Goal: Task Accomplishment & Management: Manage account settings

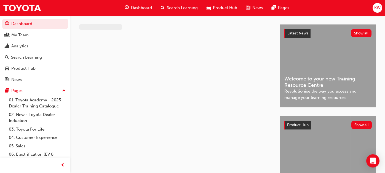
click at [380, 8] on span "KW" at bounding box center [378, 8] width 6 height 6
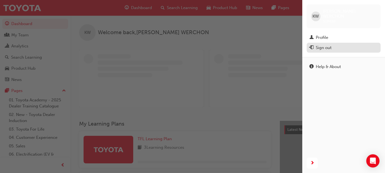
click at [330, 45] on div "Sign out" at bounding box center [324, 48] width 16 height 6
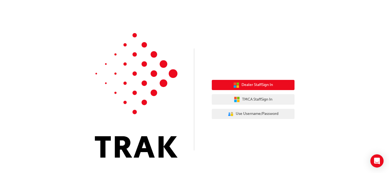
click at [258, 83] on span "Dealer Staff Sign In" at bounding box center [257, 85] width 31 height 6
